Goal: Check status: Check status

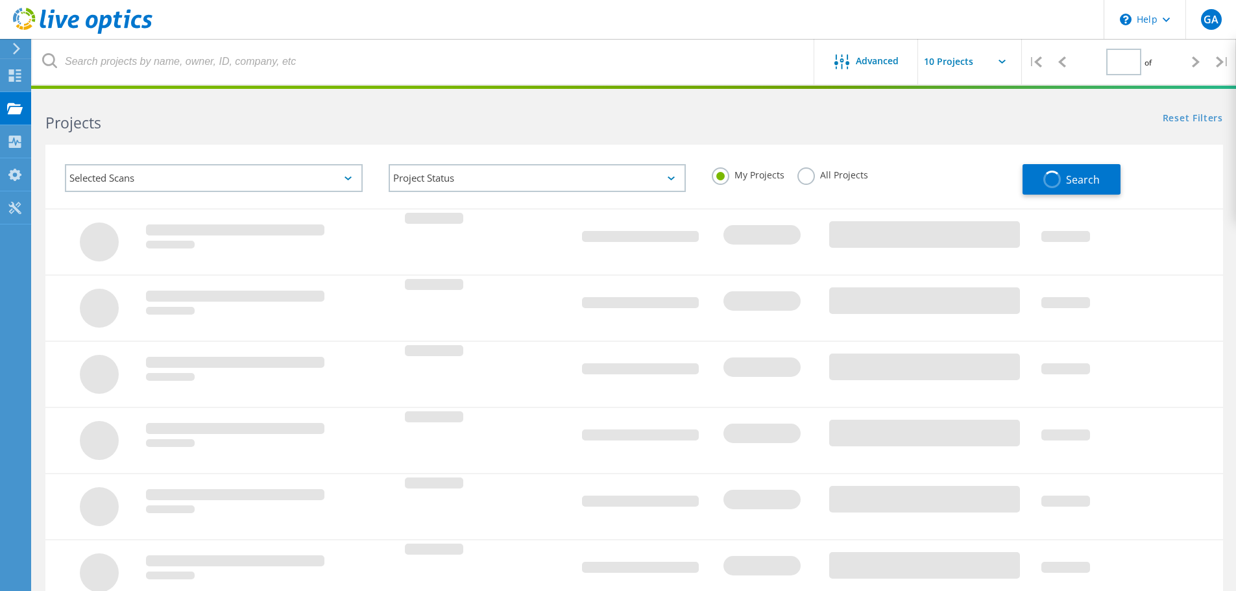
type input "1"
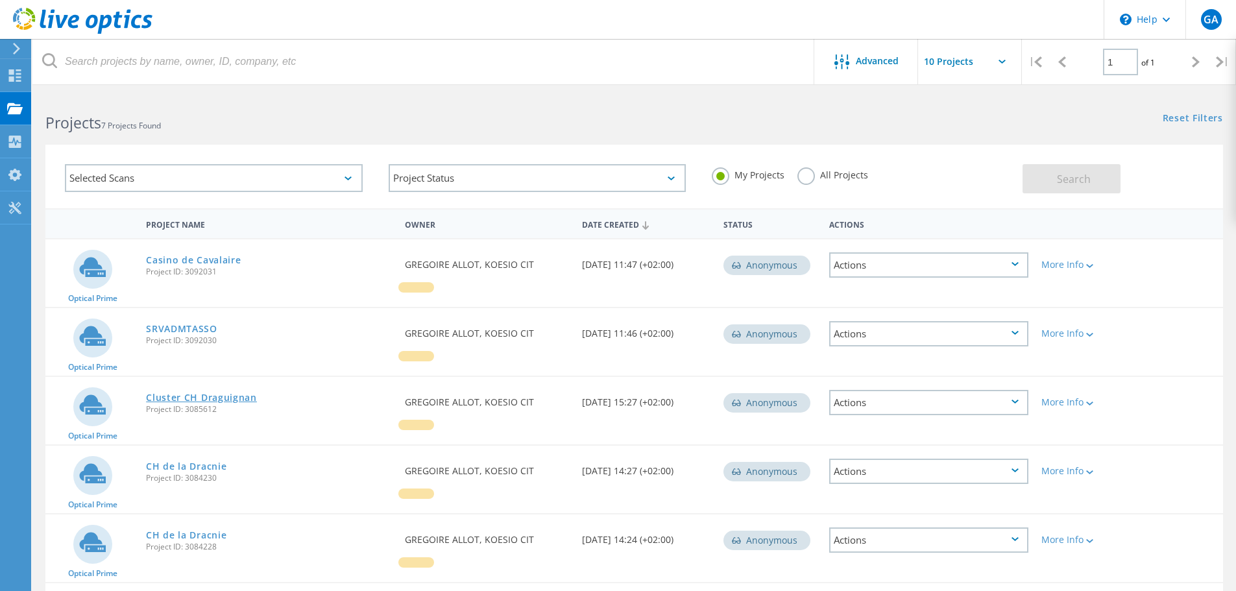
click at [212, 396] on link "Cluster CH Draguignan" at bounding box center [201, 397] width 111 height 9
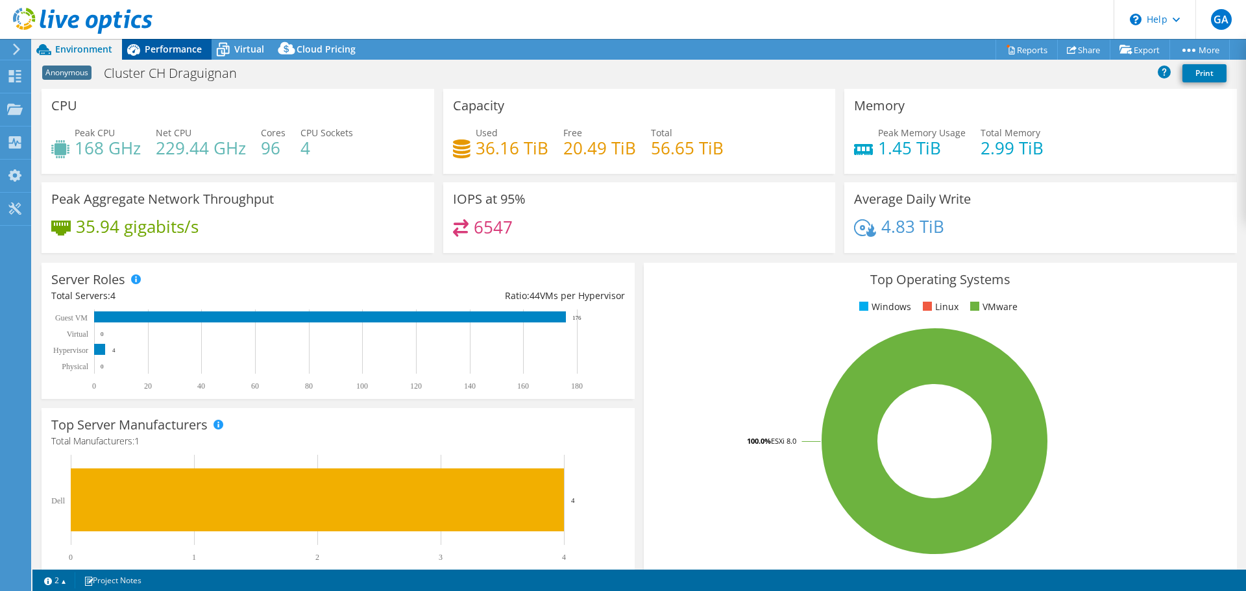
click at [170, 49] on span "Performance" at bounding box center [173, 49] width 57 height 12
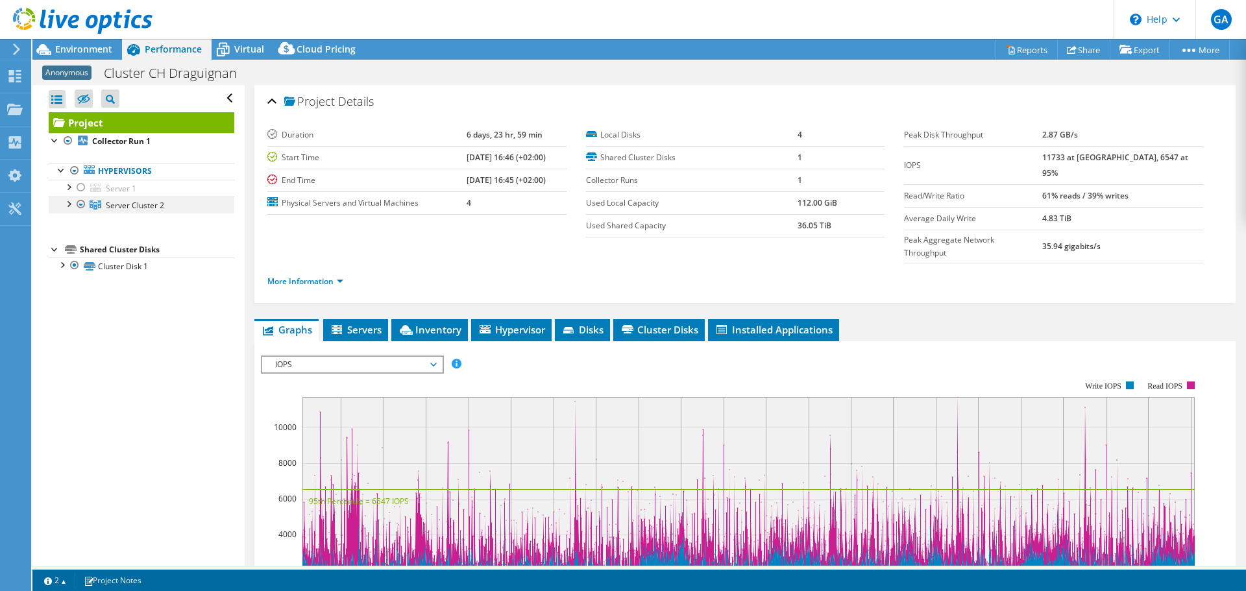
click at [72, 206] on div at bounding box center [68, 203] width 13 height 13
click at [376, 323] on span "Servers" at bounding box center [356, 329] width 52 height 13
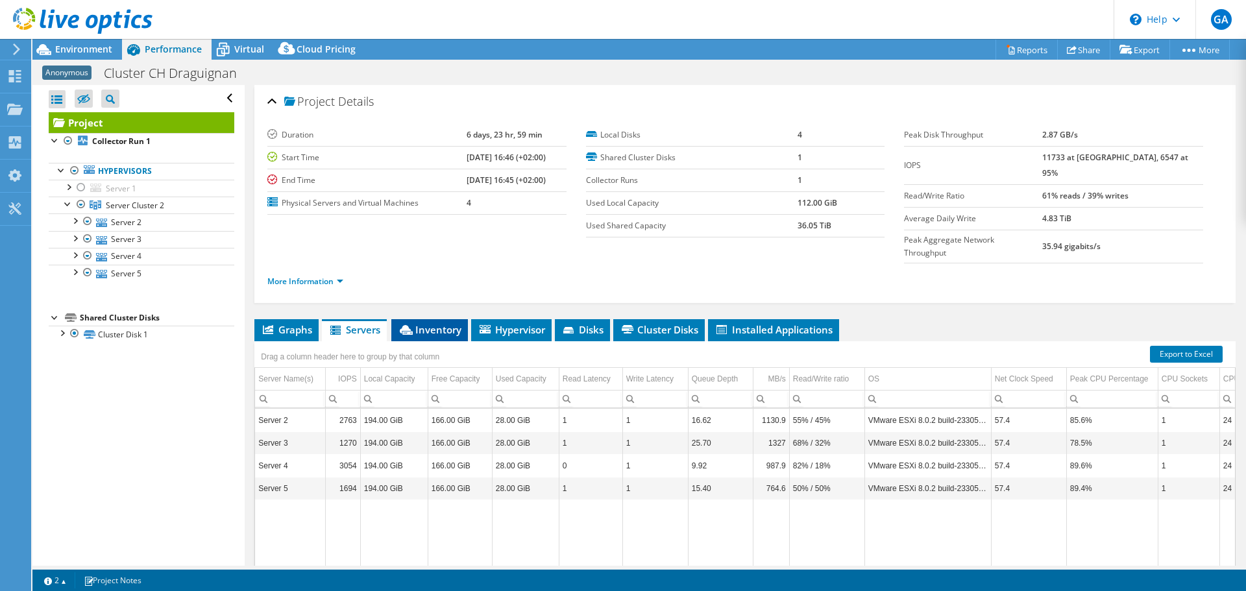
click at [428, 323] on span "Inventory" at bounding box center [430, 329] width 64 height 13
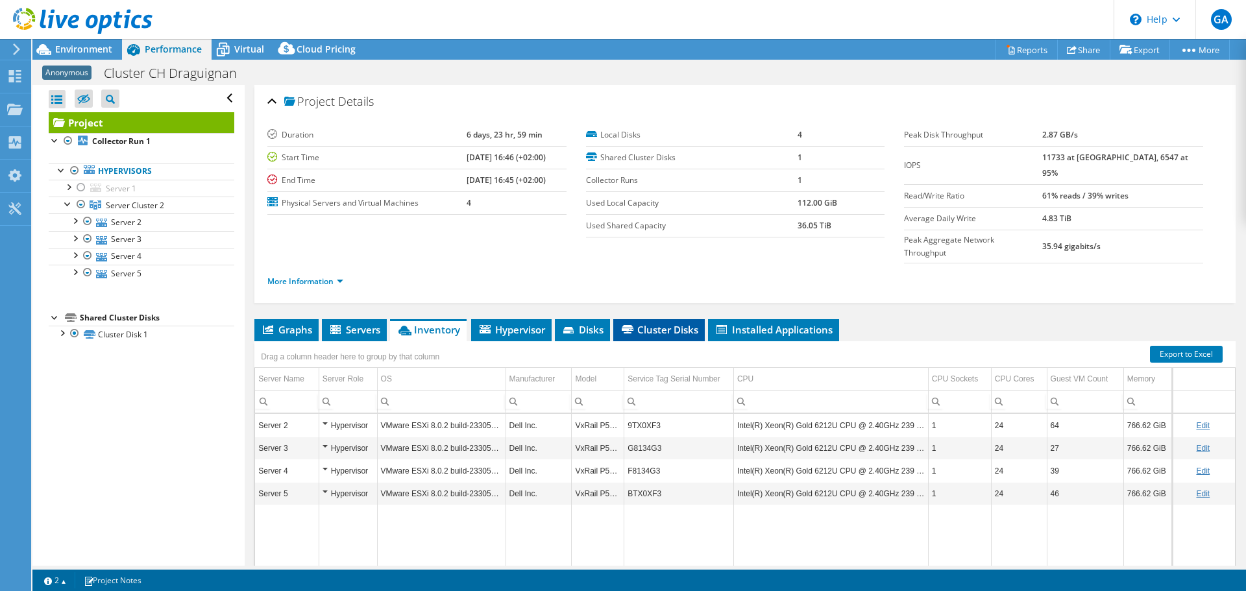
click at [660, 323] on span "Cluster Disks" at bounding box center [659, 329] width 79 height 13
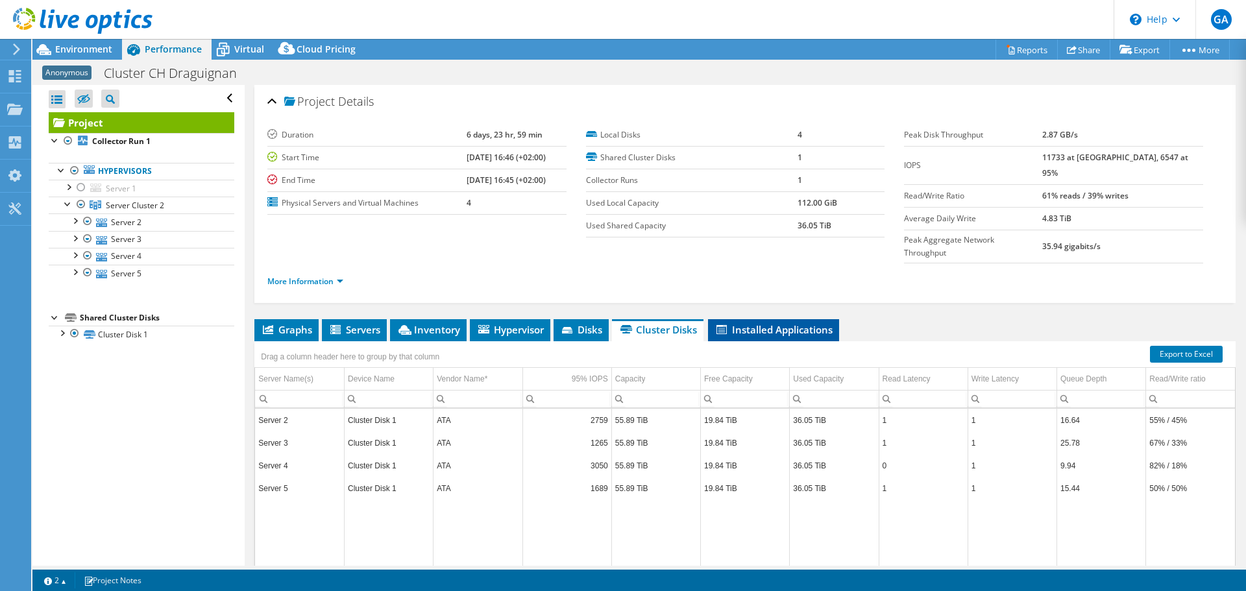
click at [764, 323] on span "Installed Applications" at bounding box center [773, 329] width 118 height 13
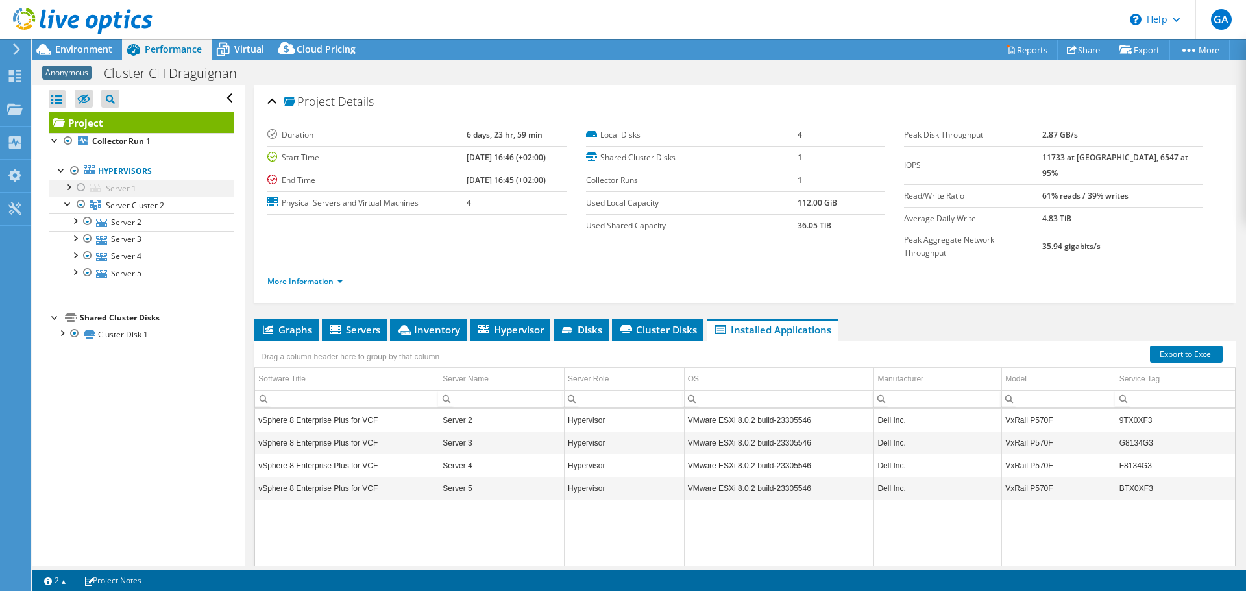
click at [69, 186] on div at bounding box center [68, 186] width 13 height 13
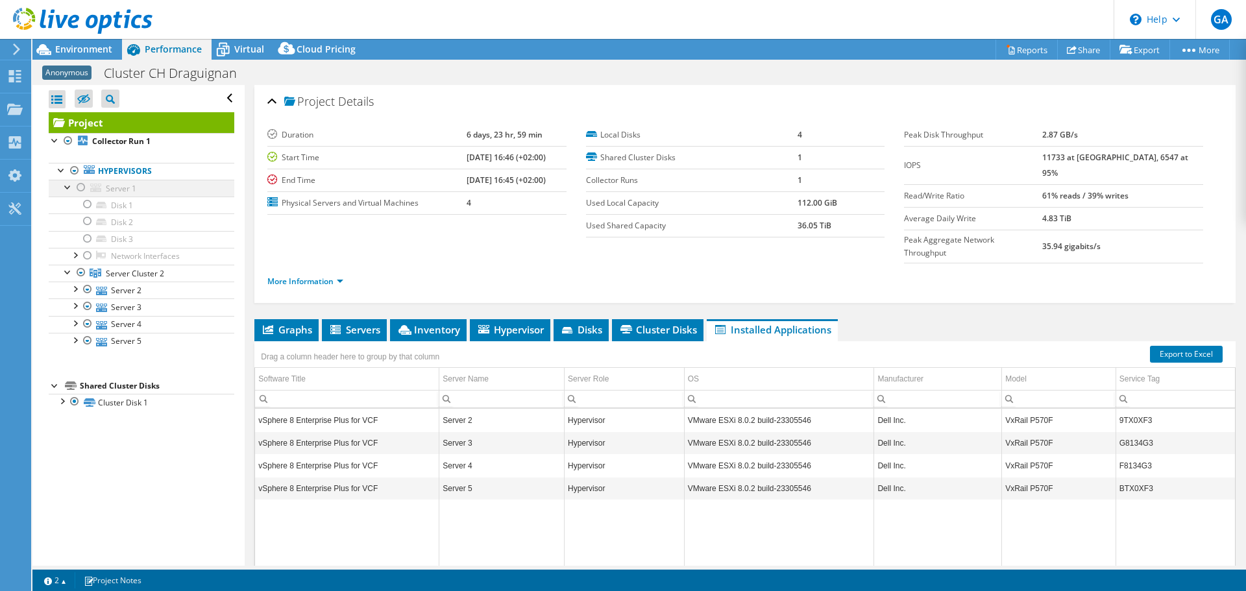
click at [79, 186] on div at bounding box center [81, 188] width 13 height 16
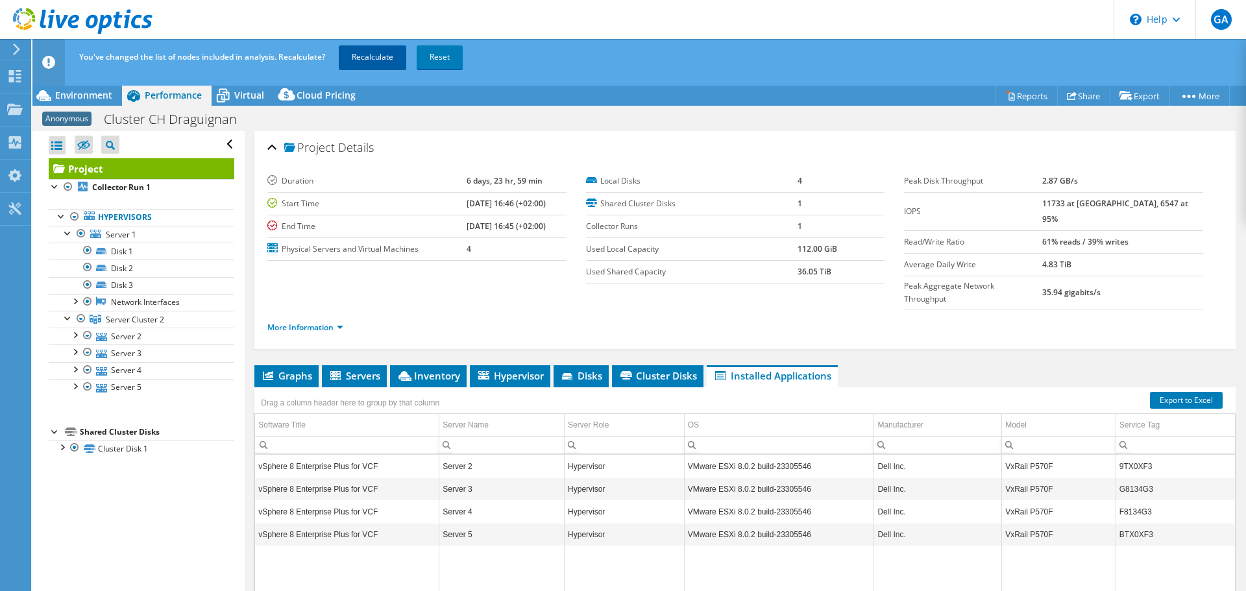
click at [380, 53] on link "Recalculate" at bounding box center [372, 56] width 67 height 23
click at [62, 212] on div at bounding box center [61, 215] width 13 height 13
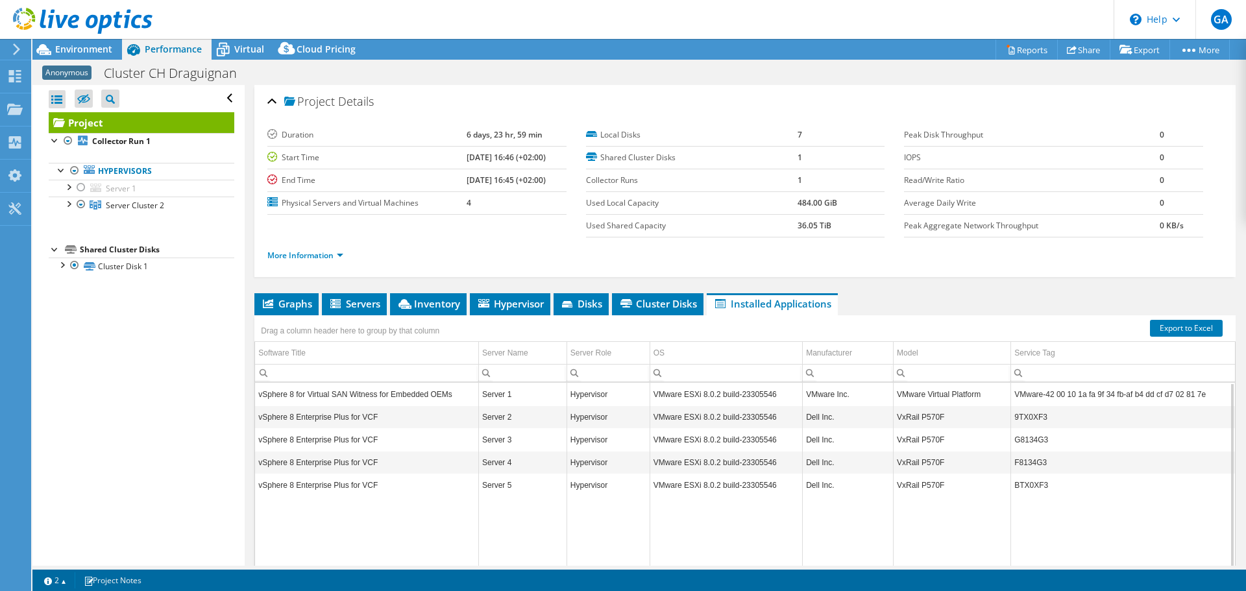
click at [740, 391] on td "VMware ESXi 8.0.2 build-23305546" at bounding box center [725, 394] width 153 height 23
drag, startPoint x: 954, startPoint y: 393, endPoint x: 973, endPoint y: 393, distance: 18.8
click at [973, 393] on td "VMware Virtual Platform" at bounding box center [951, 394] width 117 height 23
click at [831, 228] on td "36.05 TiB" at bounding box center [840, 225] width 87 height 23
click at [338, 250] on link "More Information" at bounding box center [305, 255] width 76 height 11
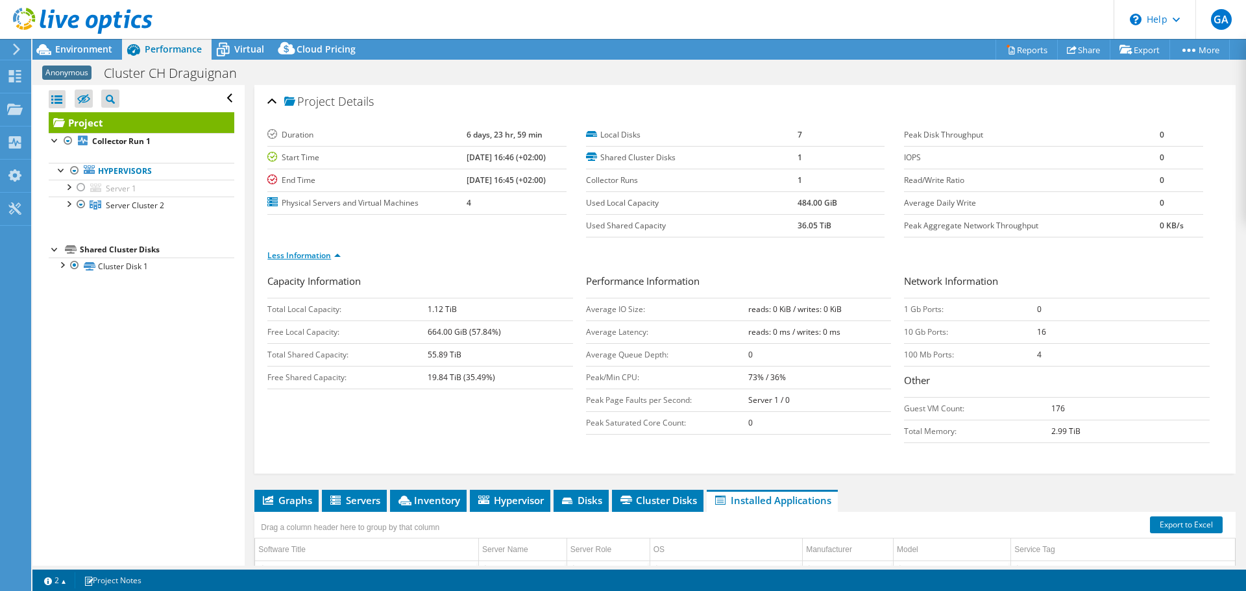
click at [332, 254] on link "Less Information" at bounding box center [303, 255] width 73 height 11
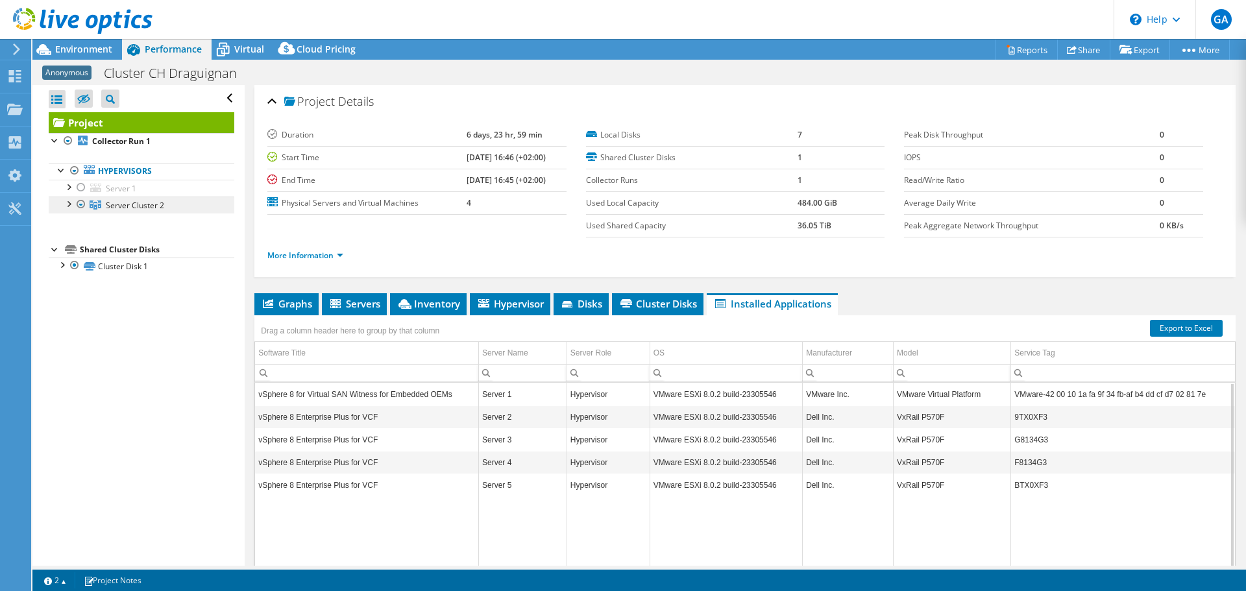
click at [72, 212] on link "Server Cluster 2" at bounding box center [142, 205] width 186 height 17
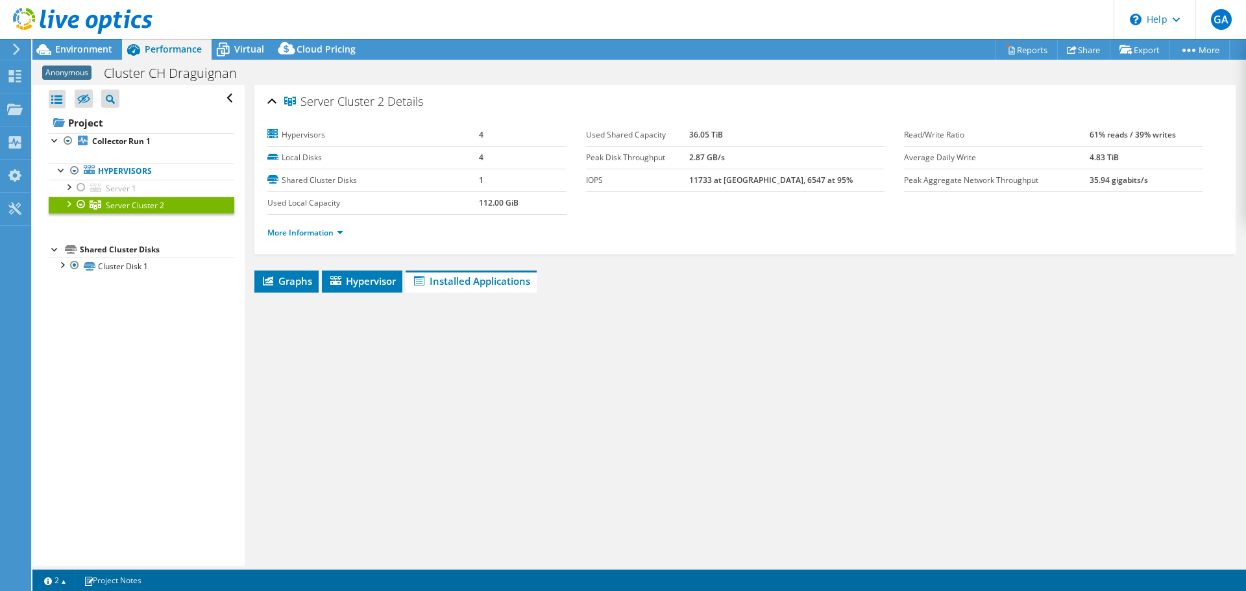
click at [71, 206] on div at bounding box center [68, 203] width 13 height 13
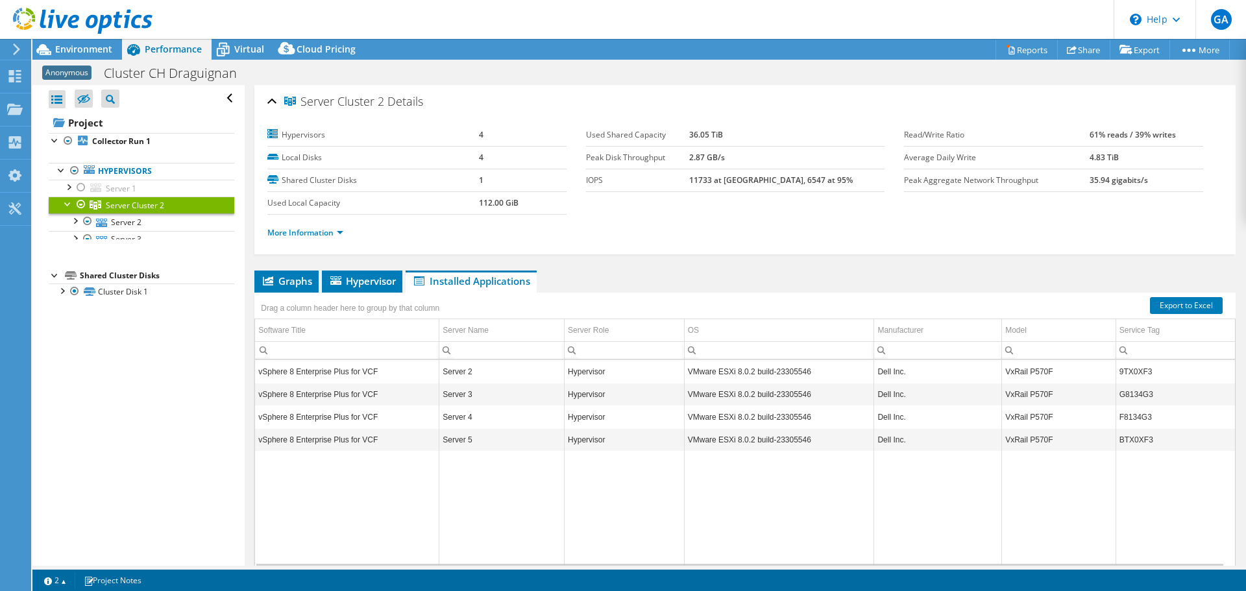
click at [69, 204] on div at bounding box center [68, 203] width 13 height 13
click at [62, 186] on div at bounding box center [68, 186] width 13 height 13
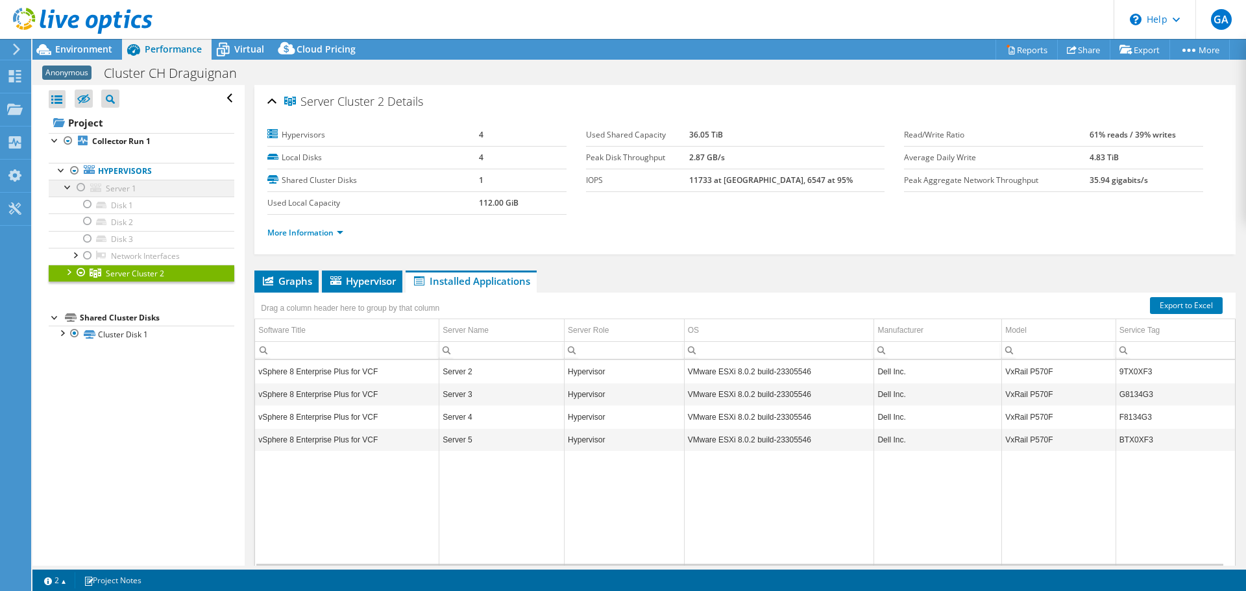
click at [66, 186] on div at bounding box center [68, 186] width 13 height 13
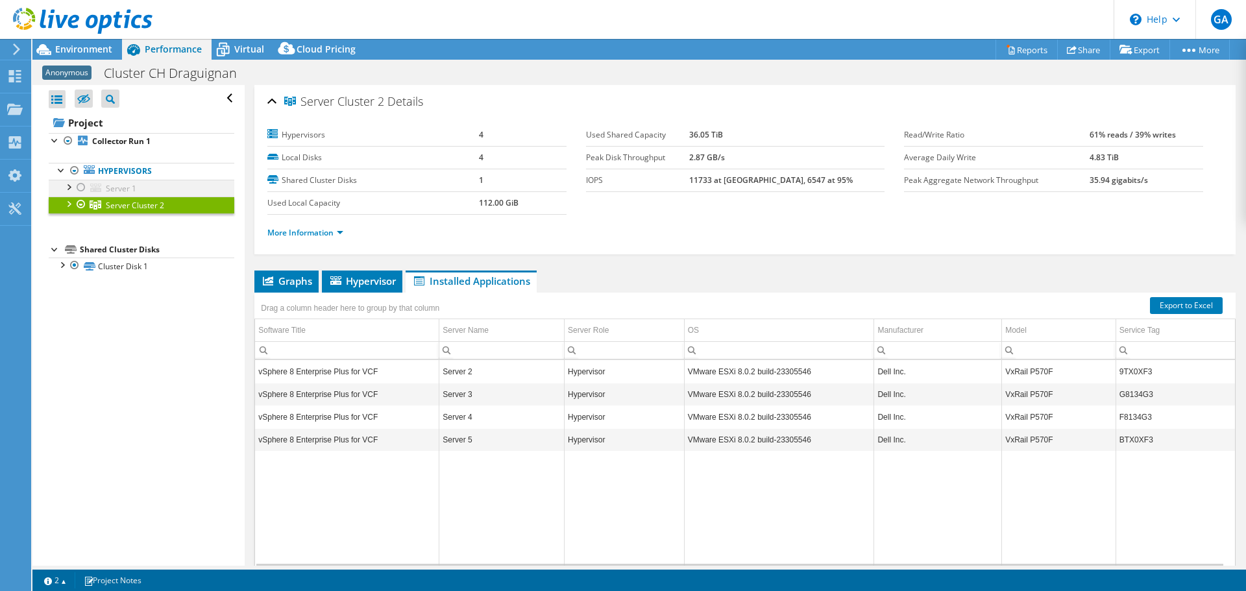
click at [80, 186] on div at bounding box center [81, 188] width 13 height 16
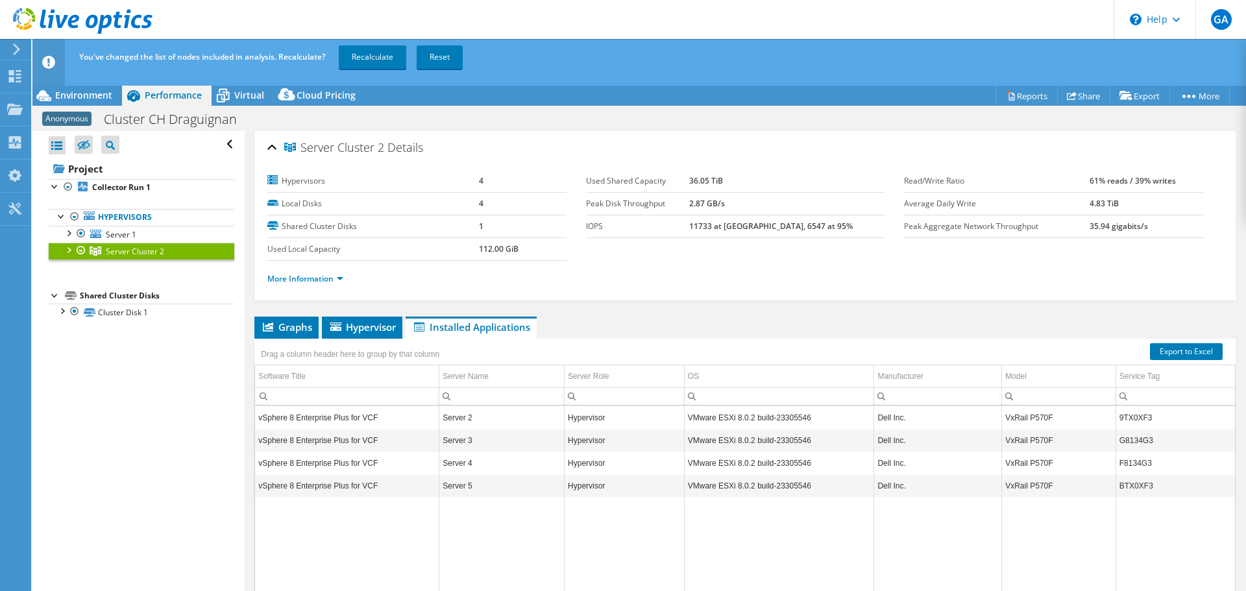
click at [524, 53] on div "You've changed the list of nodes included in analysis. Recalculate? Recalculate…" at bounding box center [663, 57] width 1174 height 36
click at [350, 49] on link "Recalculate" at bounding box center [372, 56] width 67 height 23
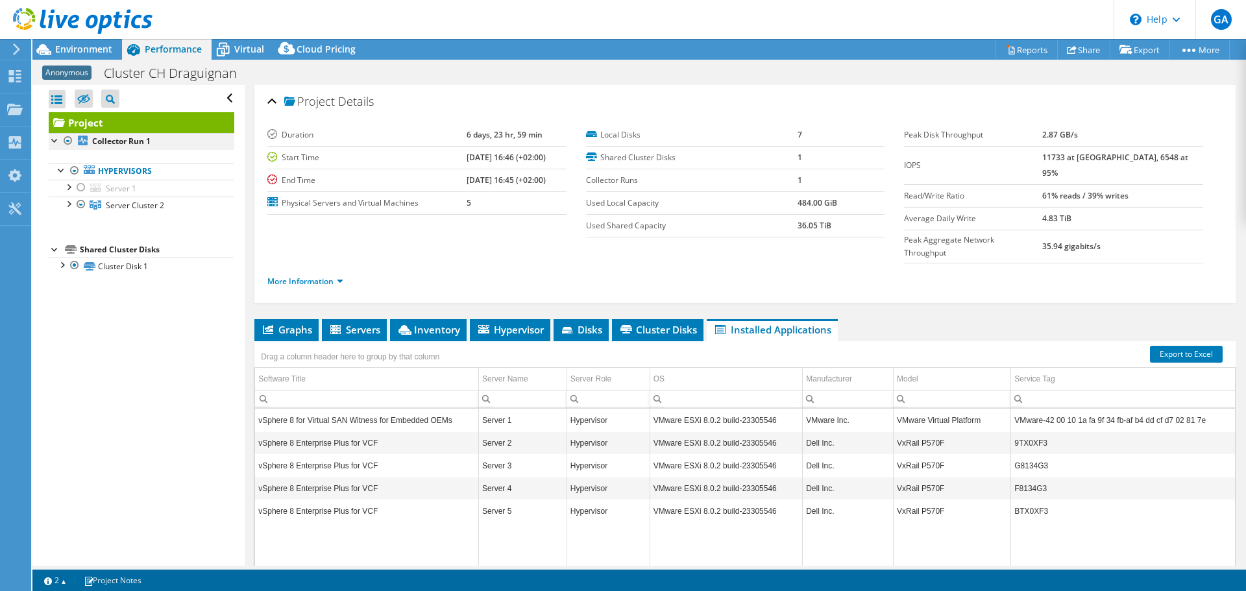
click at [53, 141] on div at bounding box center [55, 139] width 13 height 13
click at [69, 200] on div at bounding box center [68, 203] width 13 height 13
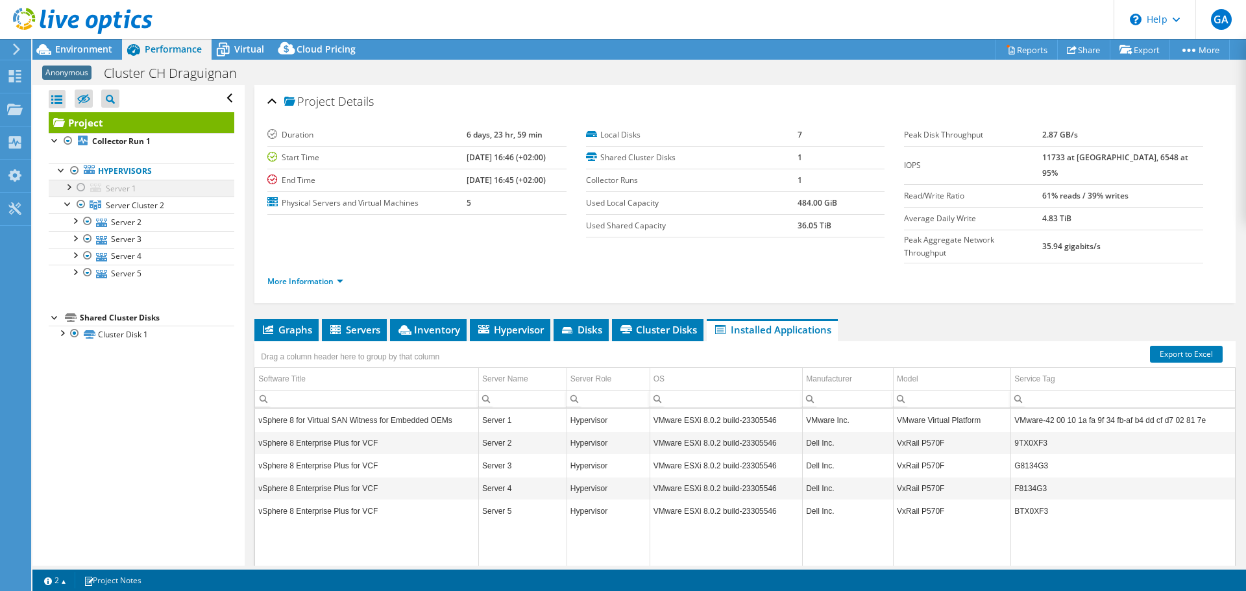
click at [69, 182] on div at bounding box center [68, 186] width 13 height 13
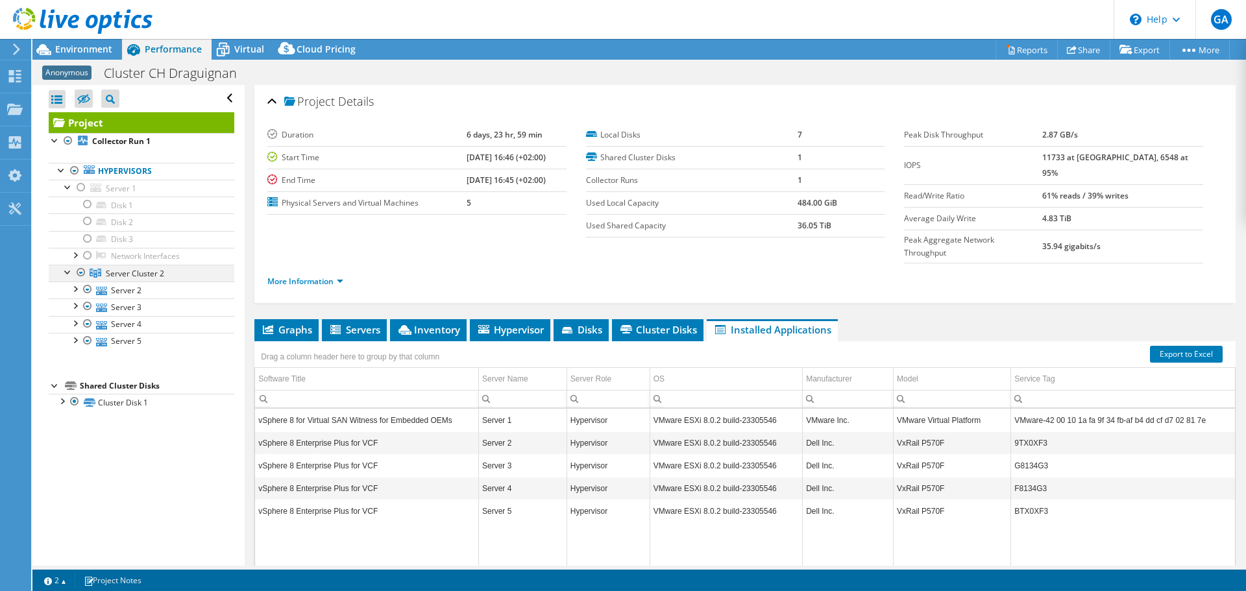
click at [70, 272] on div at bounding box center [68, 271] width 13 height 13
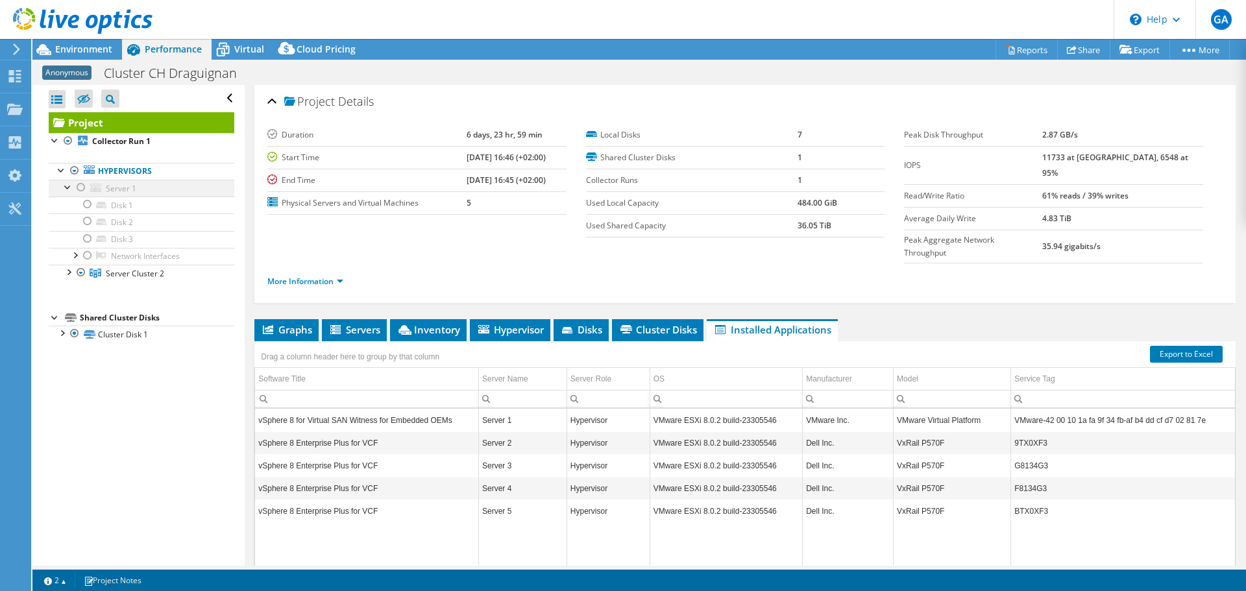
click at [67, 187] on div at bounding box center [68, 186] width 13 height 13
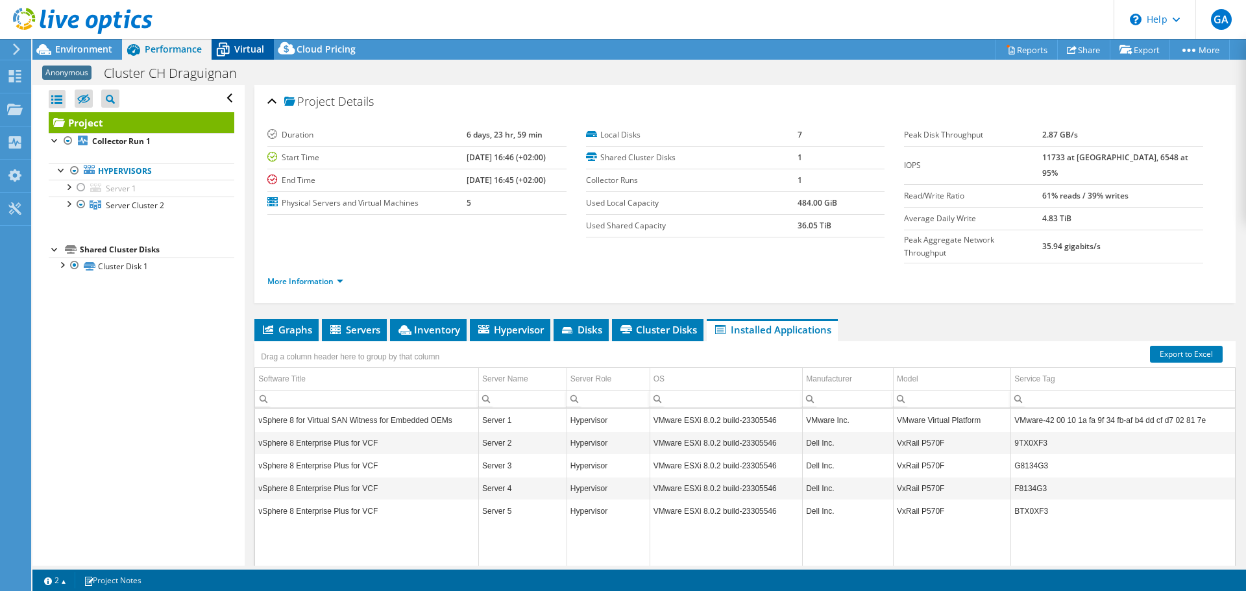
click at [239, 54] on span "Virtual" at bounding box center [249, 49] width 30 height 12
